Goal: Task Accomplishment & Management: Manage account settings

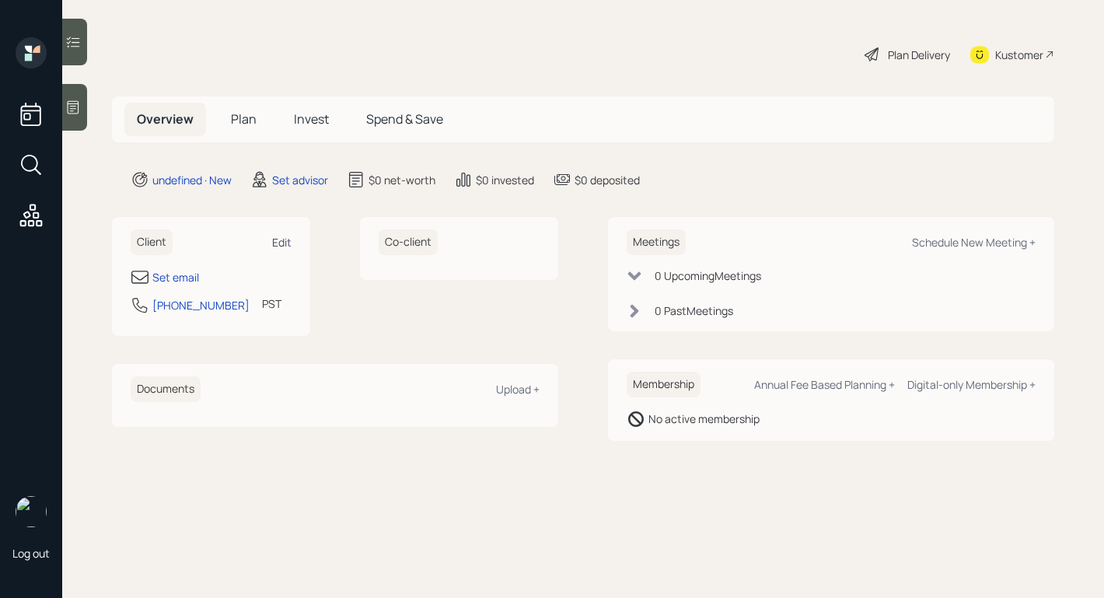
click at [273, 240] on div "Edit" at bounding box center [281, 242] width 19 height 15
select select "America/Los_Angeles"
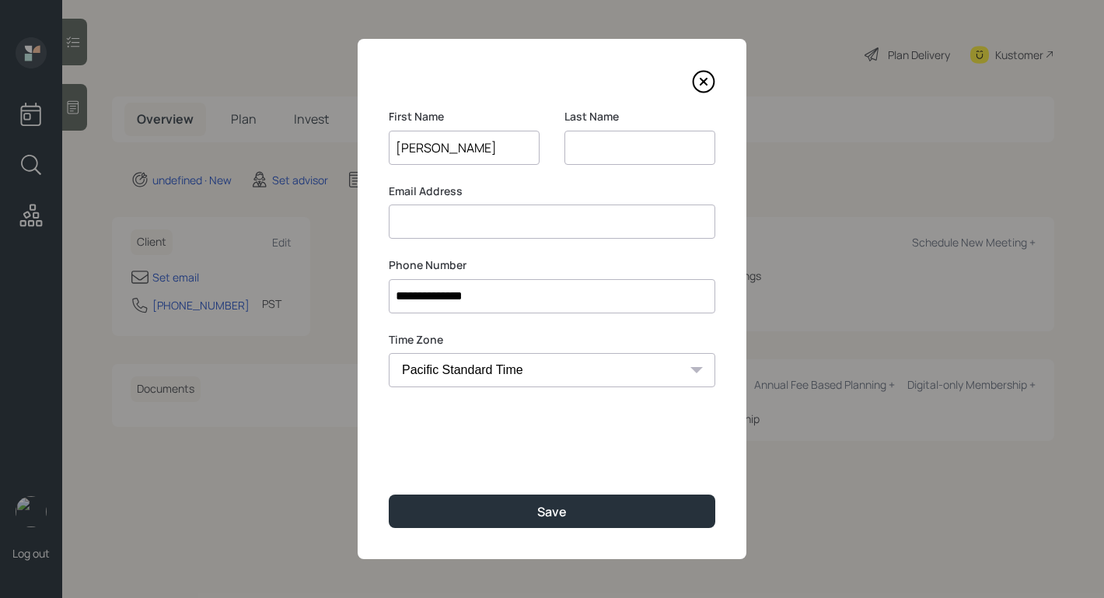
type input "Michael"
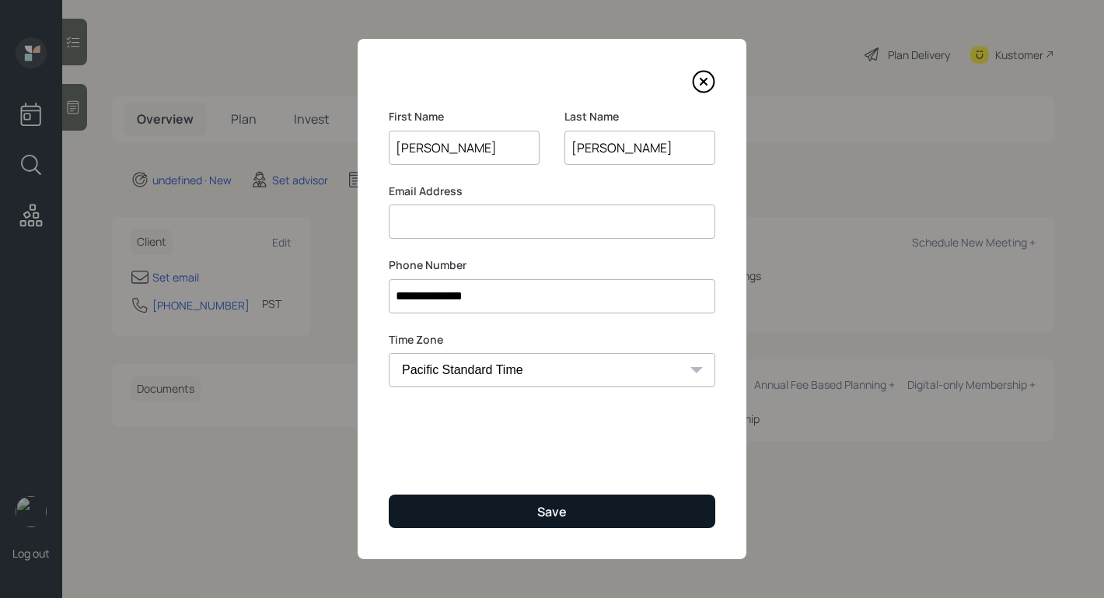
type input "Carpenter"
click at [656, 514] on button "Save" at bounding box center [552, 511] width 327 height 33
